Goal: Task Accomplishment & Management: Complete application form

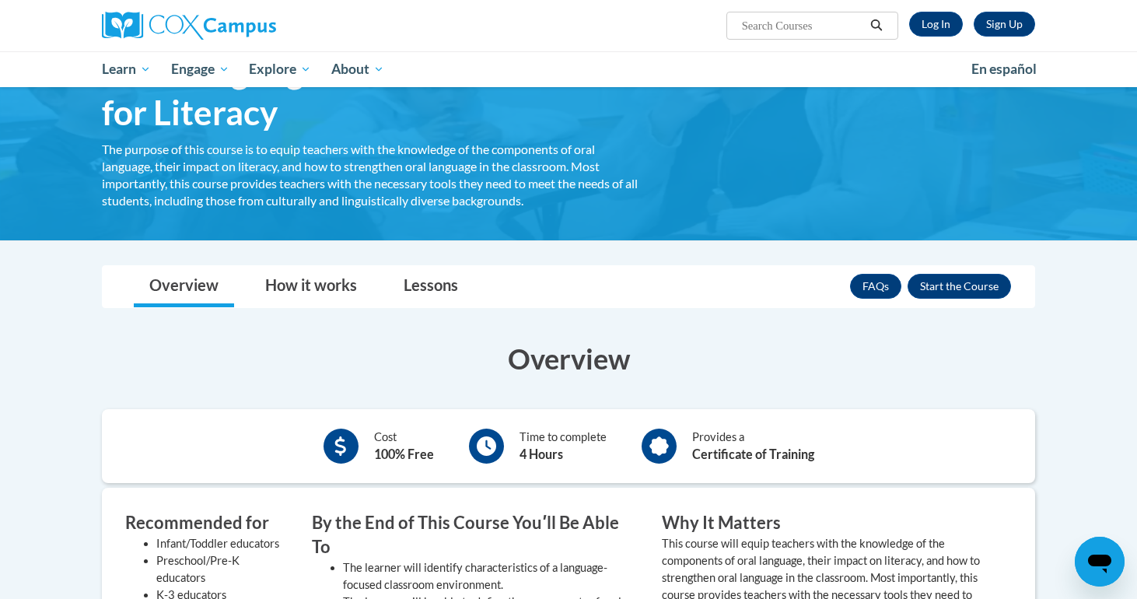
scroll to position [131, 0]
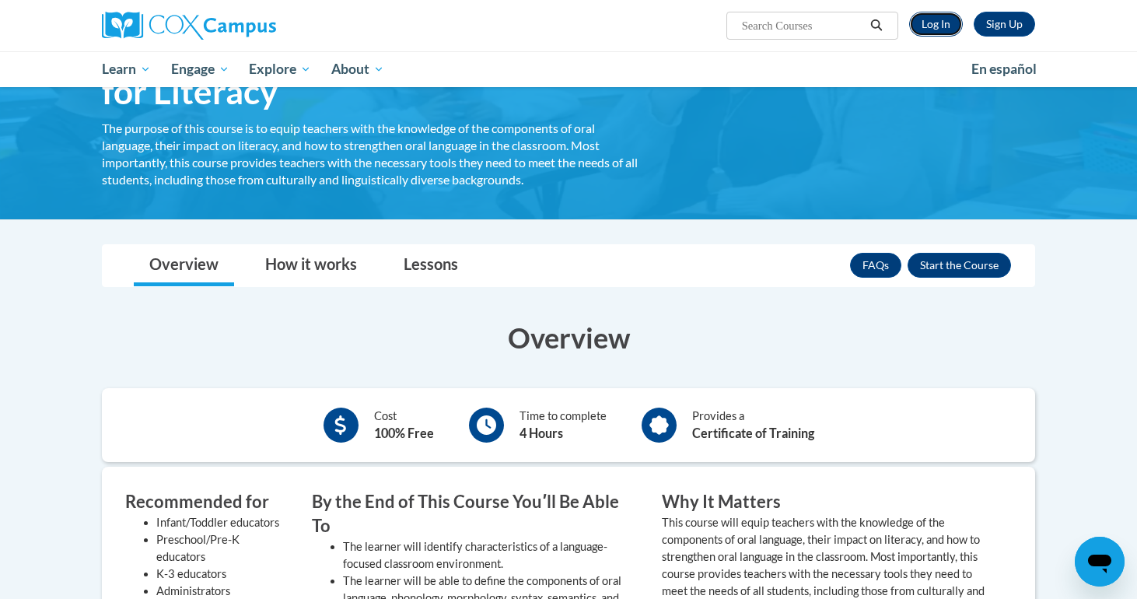
click at [925, 33] on link "Log In" at bounding box center [936, 24] width 54 height 25
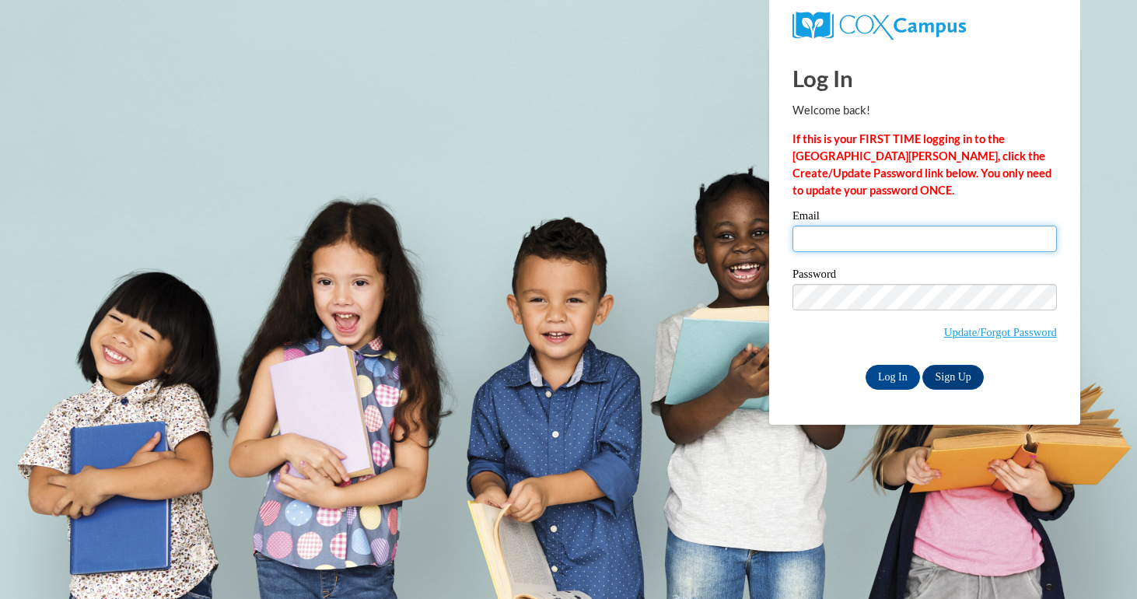
click at [884, 247] on input "Email" at bounding box center [925, 239] width 265 height 26
type input "portillos@vcu.edu"
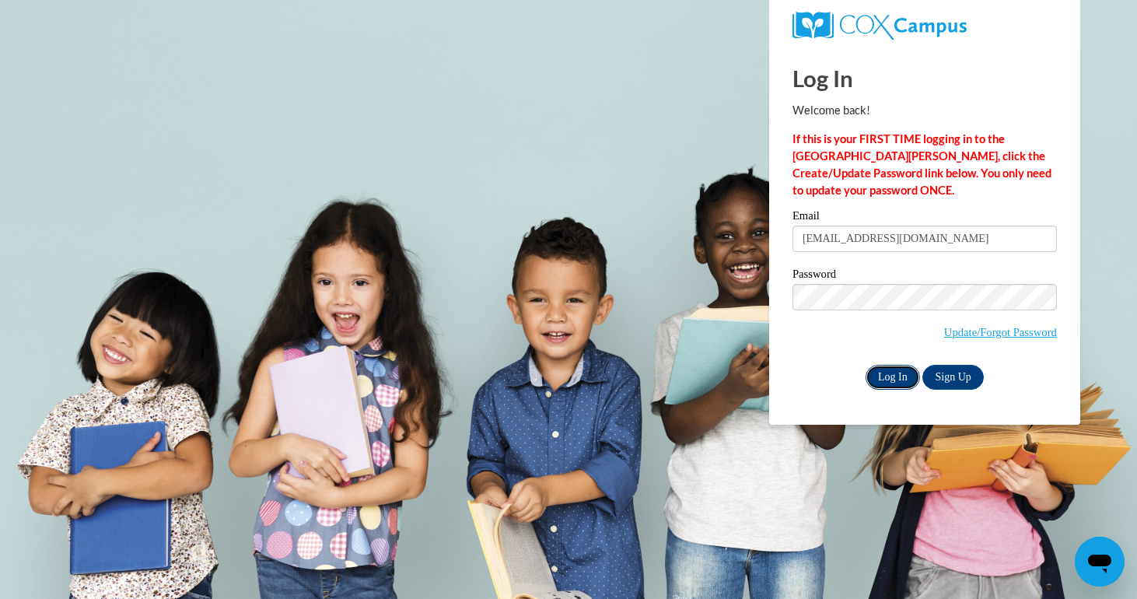
click at [887, 376] on input "Log In" at bounding box center [893, 377] width 54 height 25
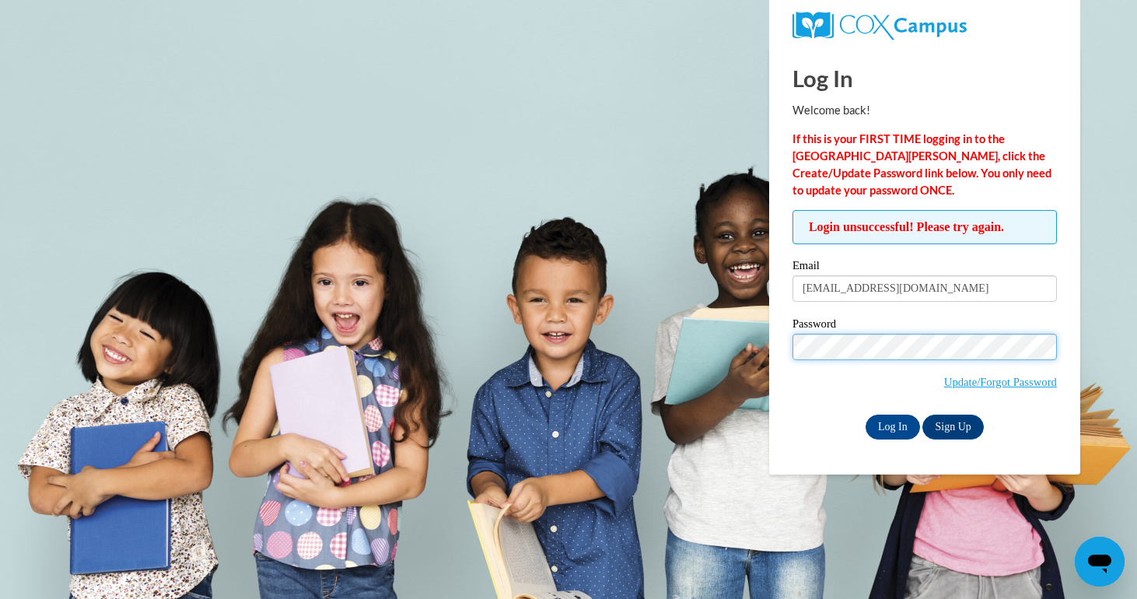
click at [866, 415] on input "Log In" at bounding box center [893, 427] width 54 height 25
click at [904, 432] on input "Log In" at bounding box center [893, 427] width 54 height 25
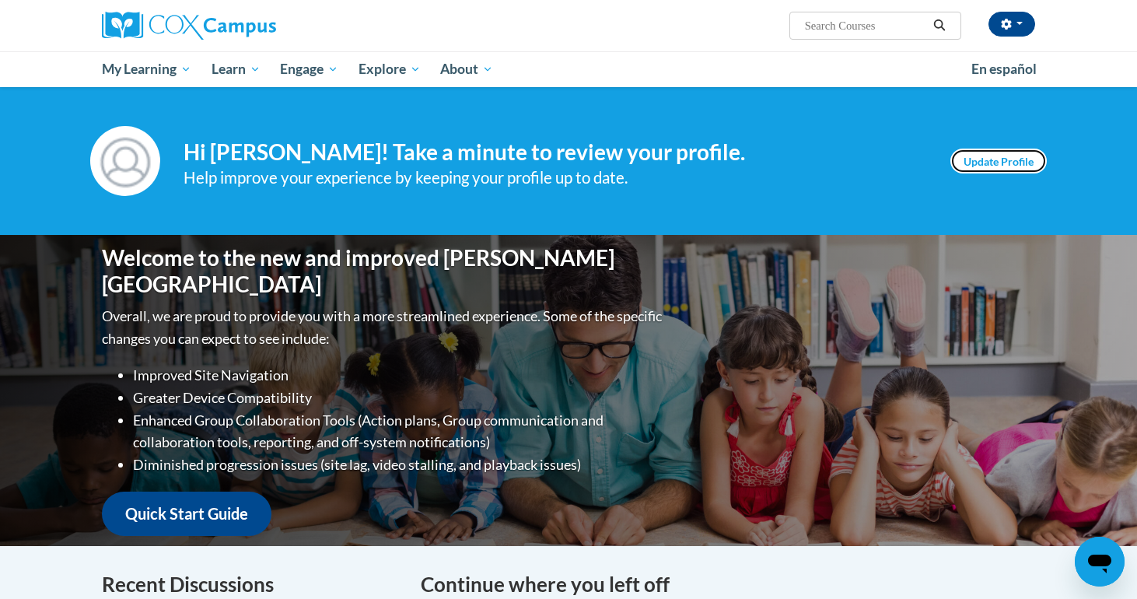
click at [1006, 159] on link "Update Profile" at bounding box center [999, 161] width 96 height 25
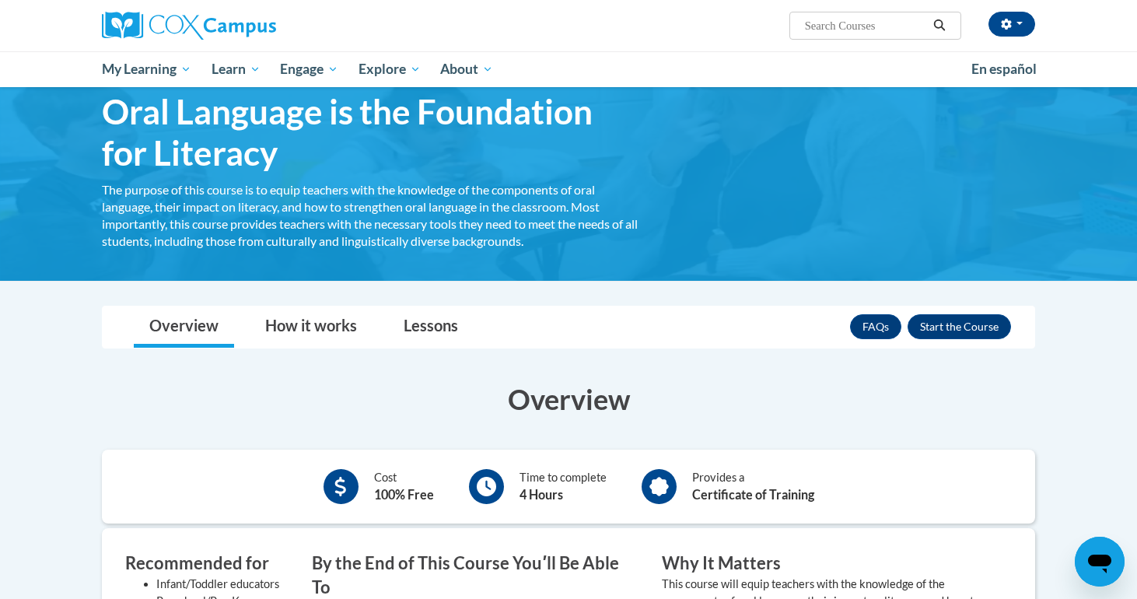
scroll to position [65, 0]
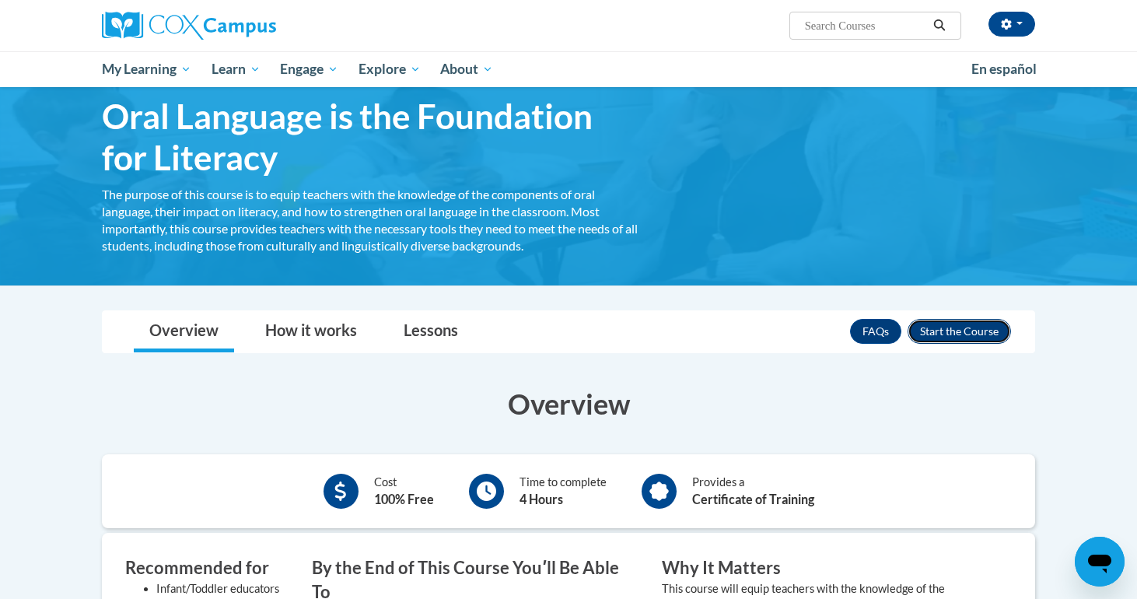
click at [942, 323] on button "Enroll" at bounding box center [959, 331] width 103 height 25
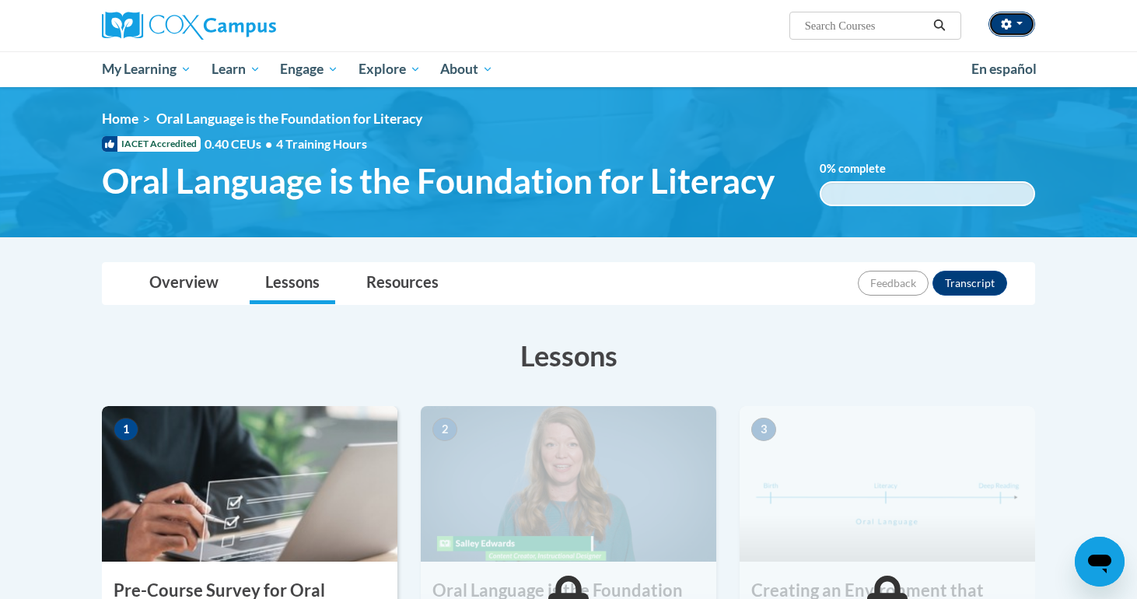
click at [1027, 23] on button "button" at bounding box center [1012, 24] width 47 height 25
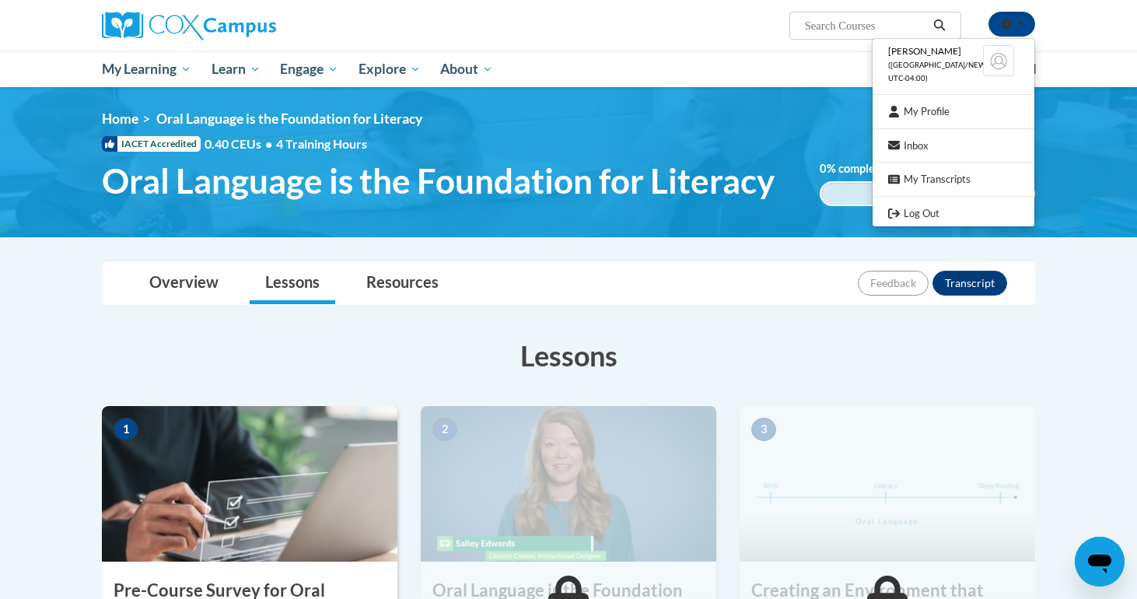
click at [1064, 17] on div "Stephanie Portillo (America/New_York UTC-04:00) My Profile Inbox My Transcripts…" at bounding box center [568, 43] width 1137 height 87
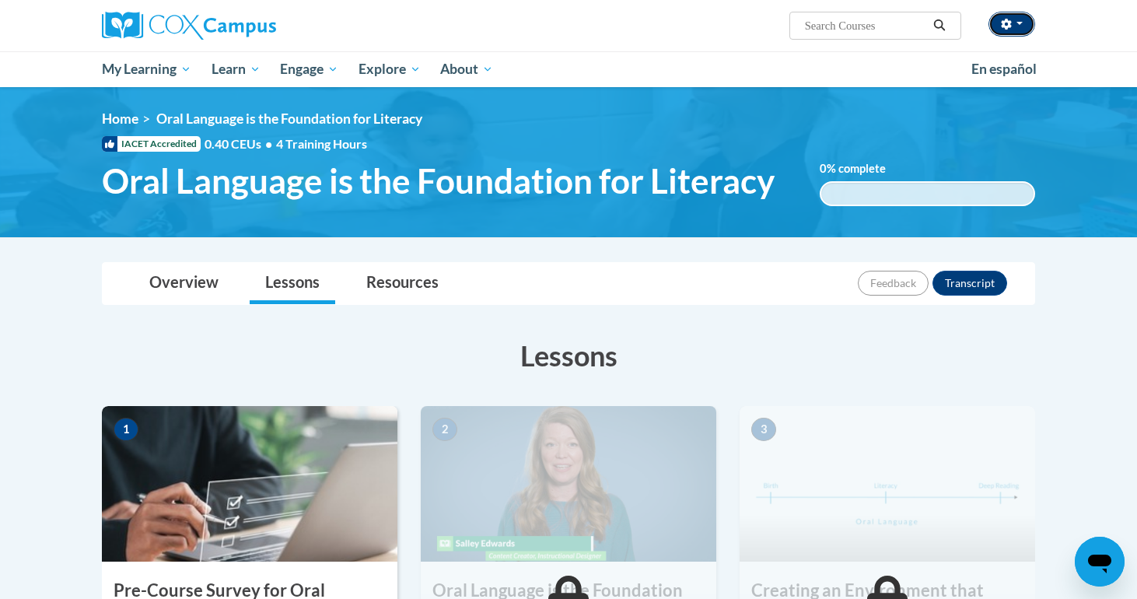
click at [1002, 25] on icon "button" at bounding box center [1006, 24] width 10 height 11
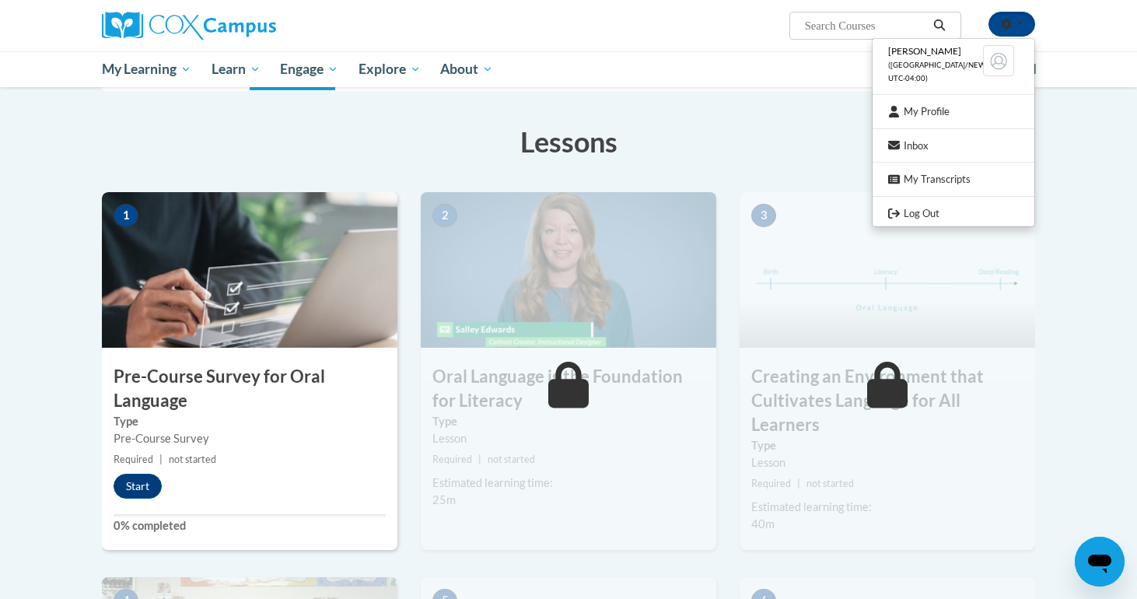
scroll to position [246, 0]
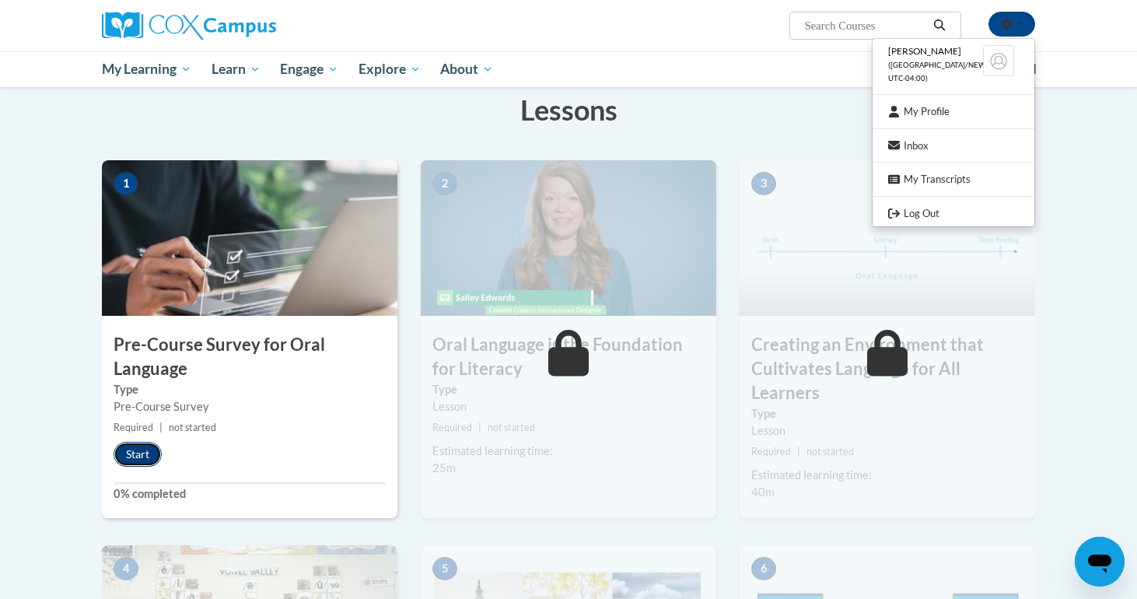
click at [152, 450] on button "Start" at bounding box center [138, 454] width 48 height 25
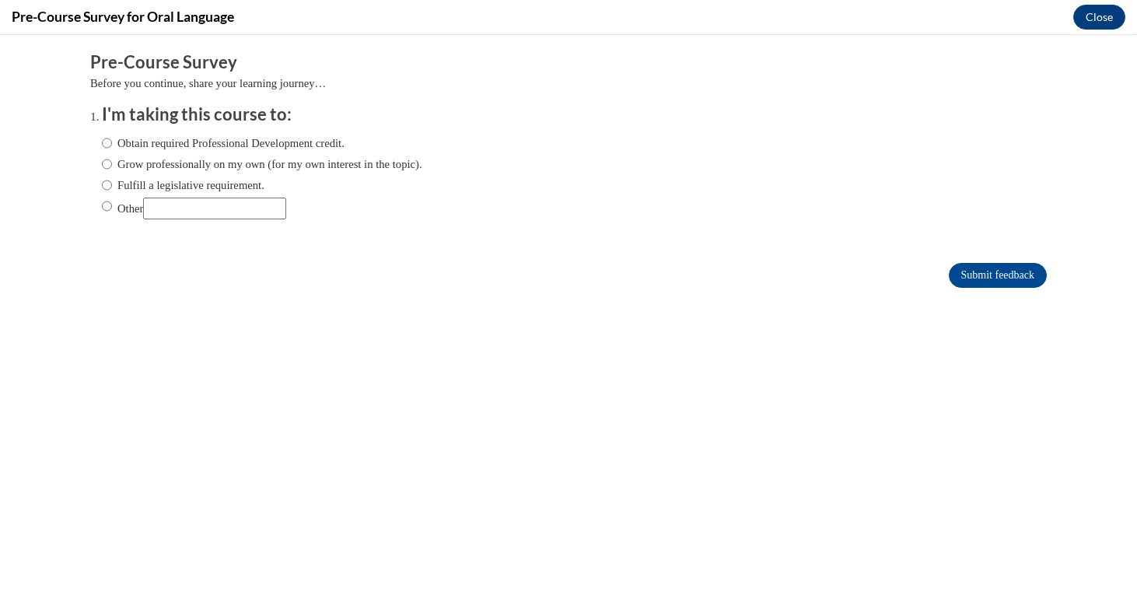
scroll to position [0, 0]
click at [132, 203] on label "Other" at bounding box center [194, 209] width 184 height 22
click at [112, 203] on input "Other" at bounding box center [107, 206] width 10 height 17
radio input "true"
click at [192, 206] on input "Other" at bounding box center [214, 209] width 143 height 22
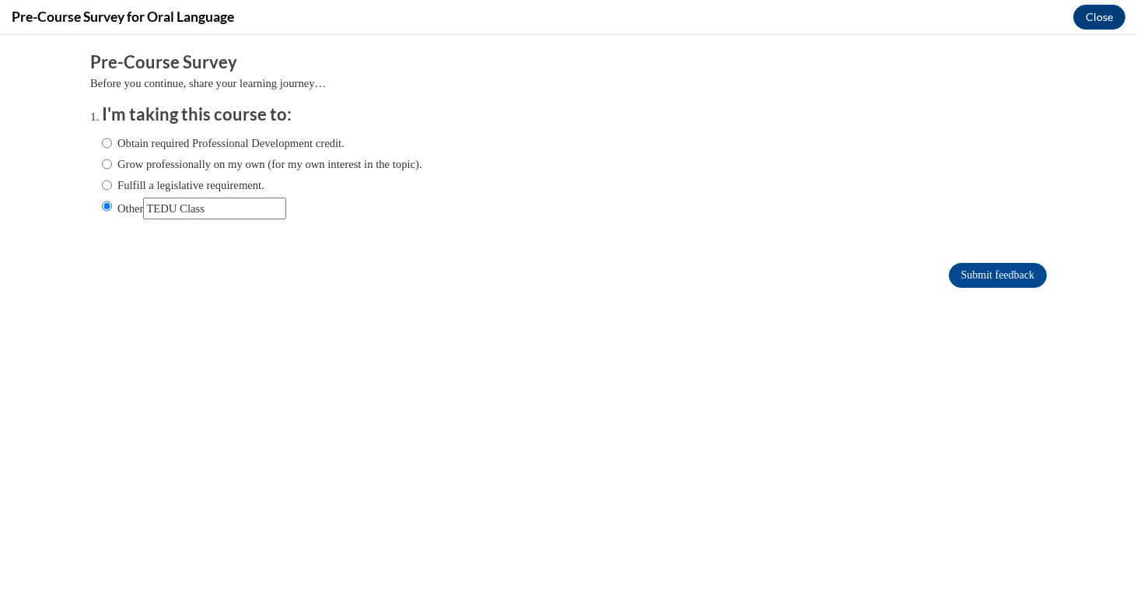
drag, startPoint x: 220, startPoint y: 208, endPoint x: 170, endPoint y: 209, distance: 49.8
click at [170, 209] on input "Other" at bounding box center [214, 209] width 143 height 22
type input "Teaching Class"
click at [546, 267] on div "Submit feedback" at bounding box center [568, 275] width 957 height 25
click at [973, 281] on input "Submit feedback" at bounding box center [998, 275] width 98 height 25
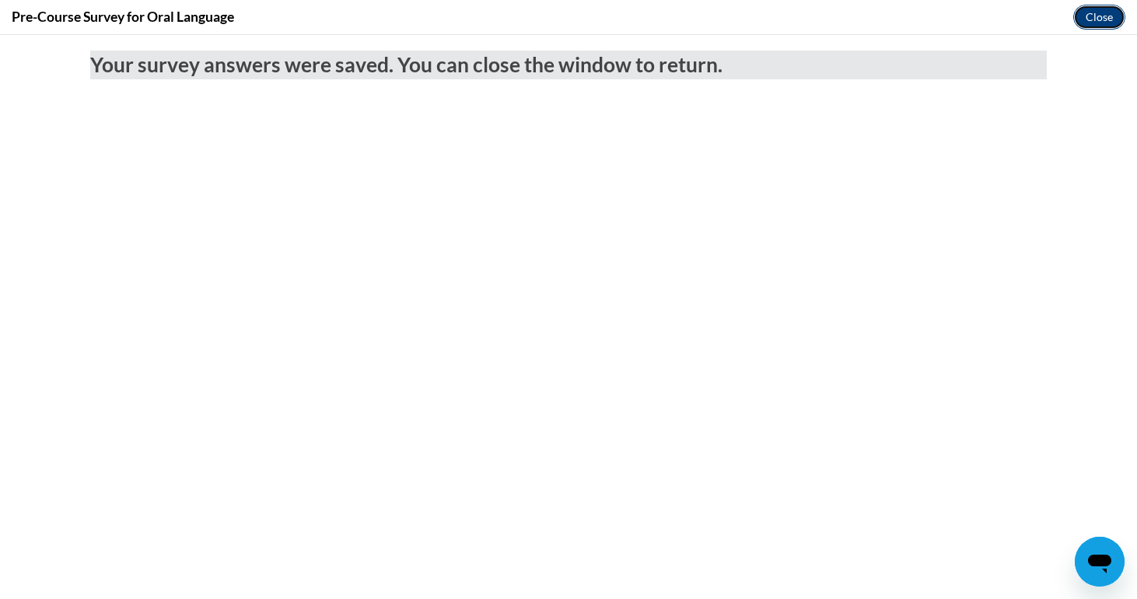
click at [1087, 22] on button "Close" at bounding box center [1100, 17] width 52 height 25
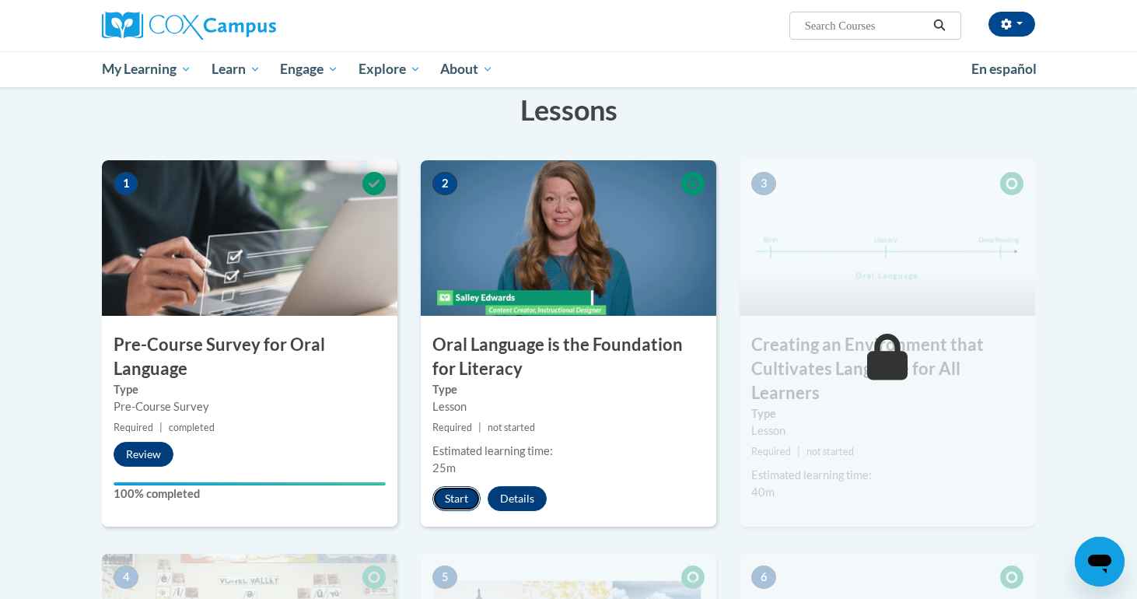
click at [468, 498] on button "Start" at bounding box center [457, 498] width 48 height 25
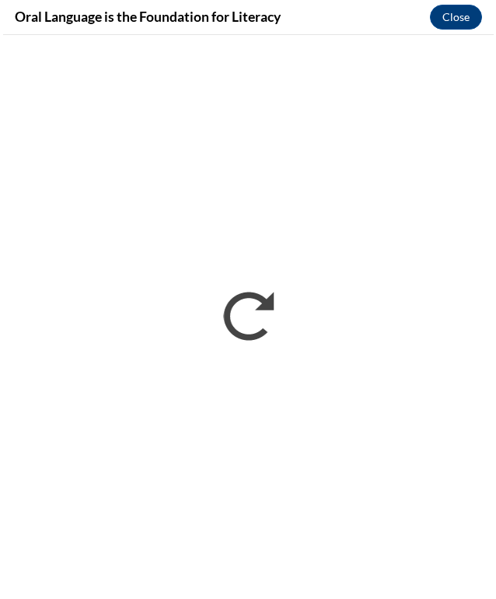
scroll to position [242, 0]
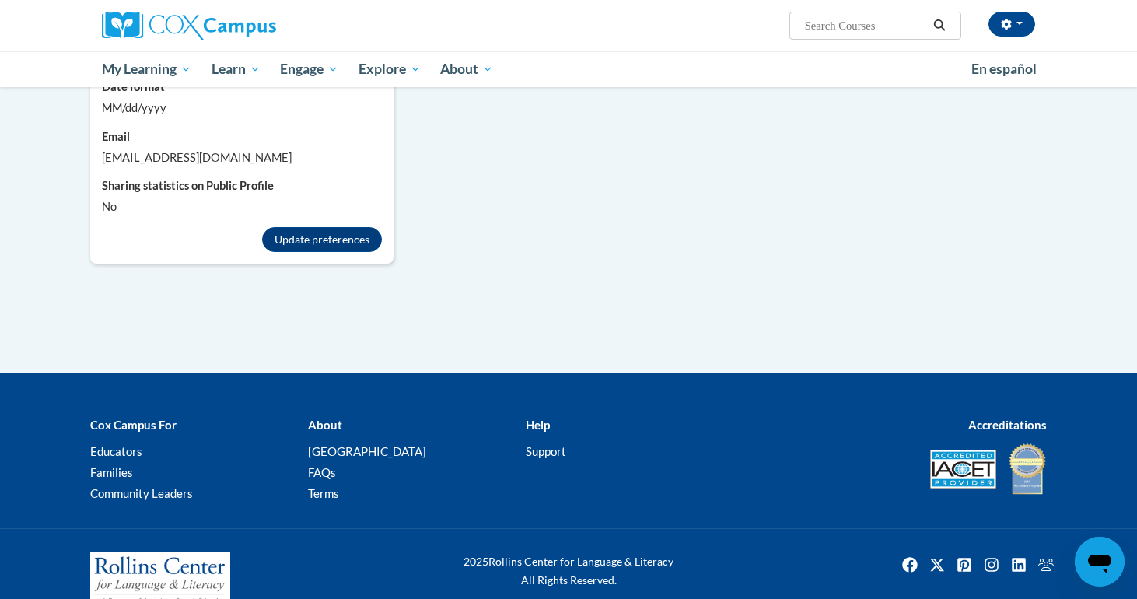
scroll to position [1428, 0]
